Goal: Ask a question

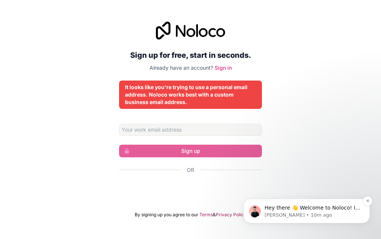
click at [302, 217] on p "[PERSON_NAME] • 10m ago" at bounding box center [313, 215] width 96 height 7
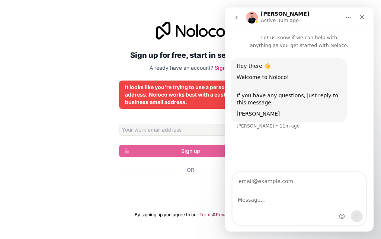
click at [93, 56] on div "Sign up for free, start in seconds. Already have an account? Sign in It looks l…" at bounding box center [190, 119] width 381 height 217
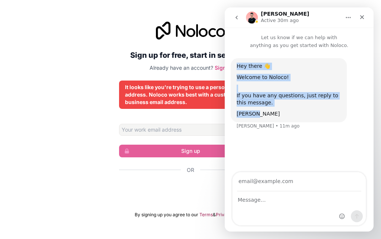
drag, startPoint x: 228, startPoint y: 67, endPoint x: 324, endPoint y: 151, distance: 128.0
click at [324, 151] on div "Hey there 👋 Welcome to Noloco! If you have any questions, just reply to this me…" at bounding box center [299, 111] width 149 height 124
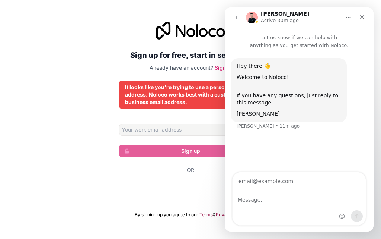
click at [290, 169] on div "Hey there 👋 Welcome to Noloco! If you have any questions, just reply to this me…" at bounding box center [299, 111] width 149 height 124
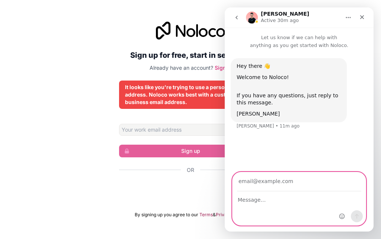
click at [299, 173] on input "Your email" at bounding box center [299, 181] width 124 height 19
type input "v"
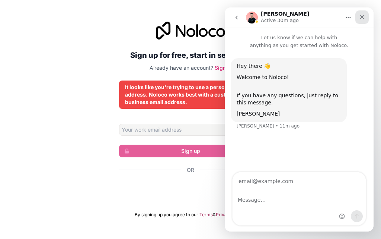
click at [368, 14] on div "Close" at bounding box center [362, 16] width 13 height 13
